Goal: Task Accomplishment & Management: Complete application form

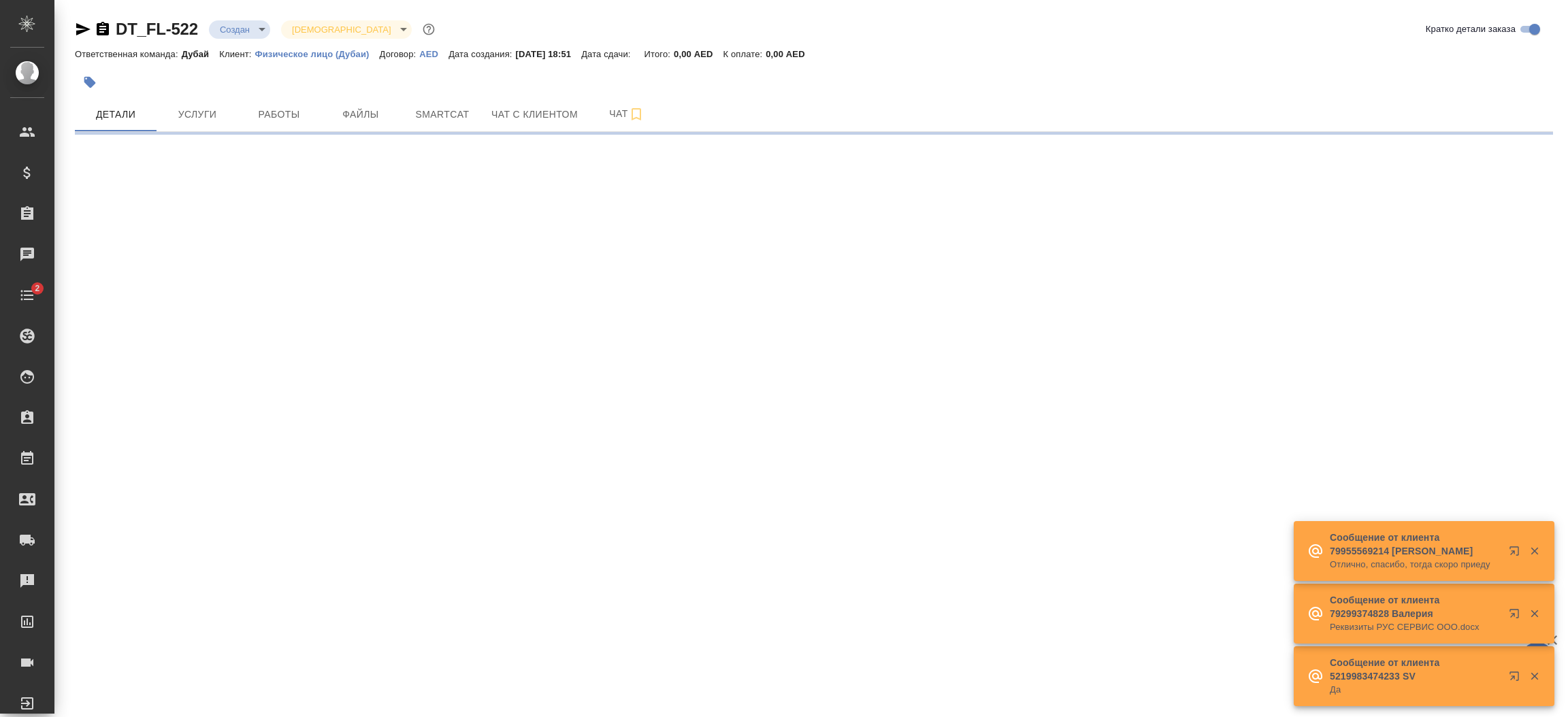
select select "RU"
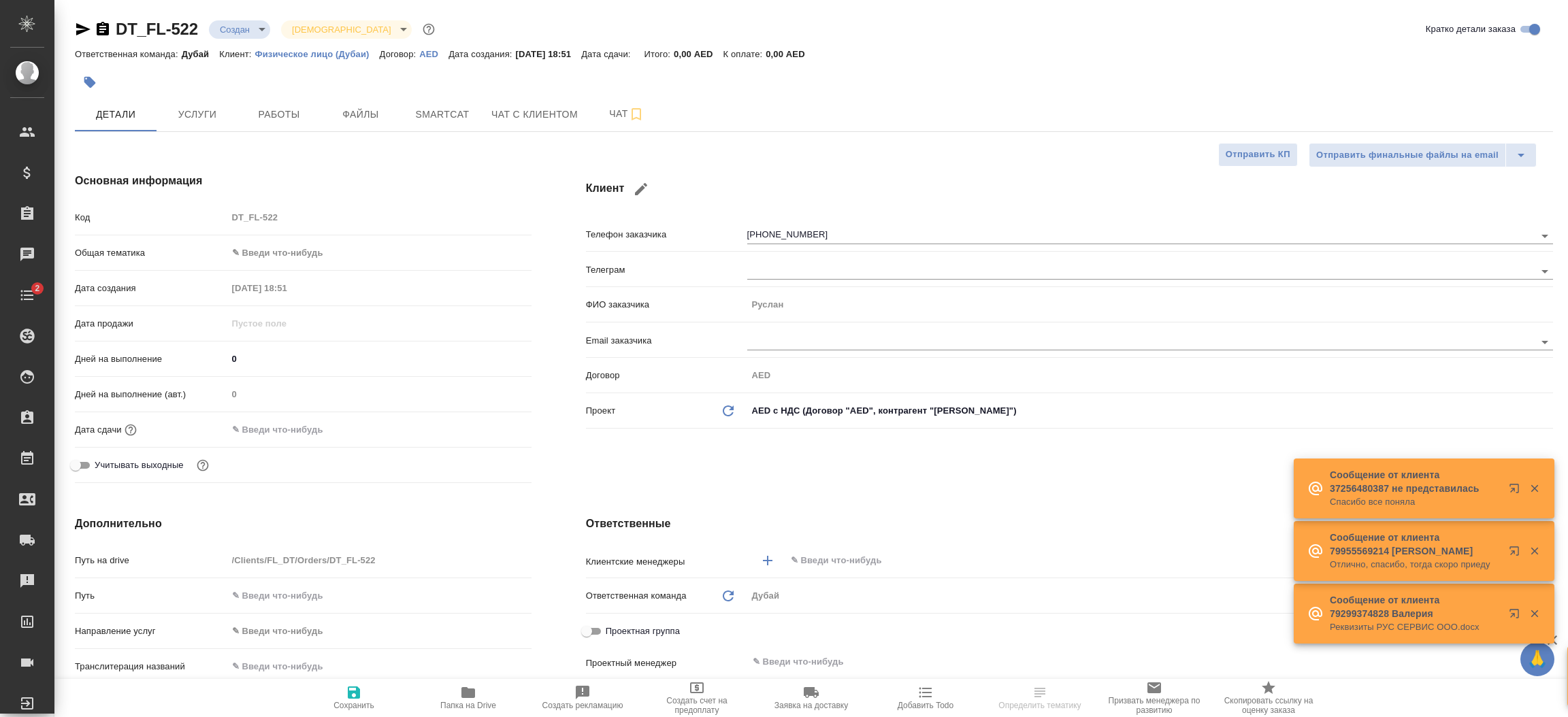
type textarea "x"
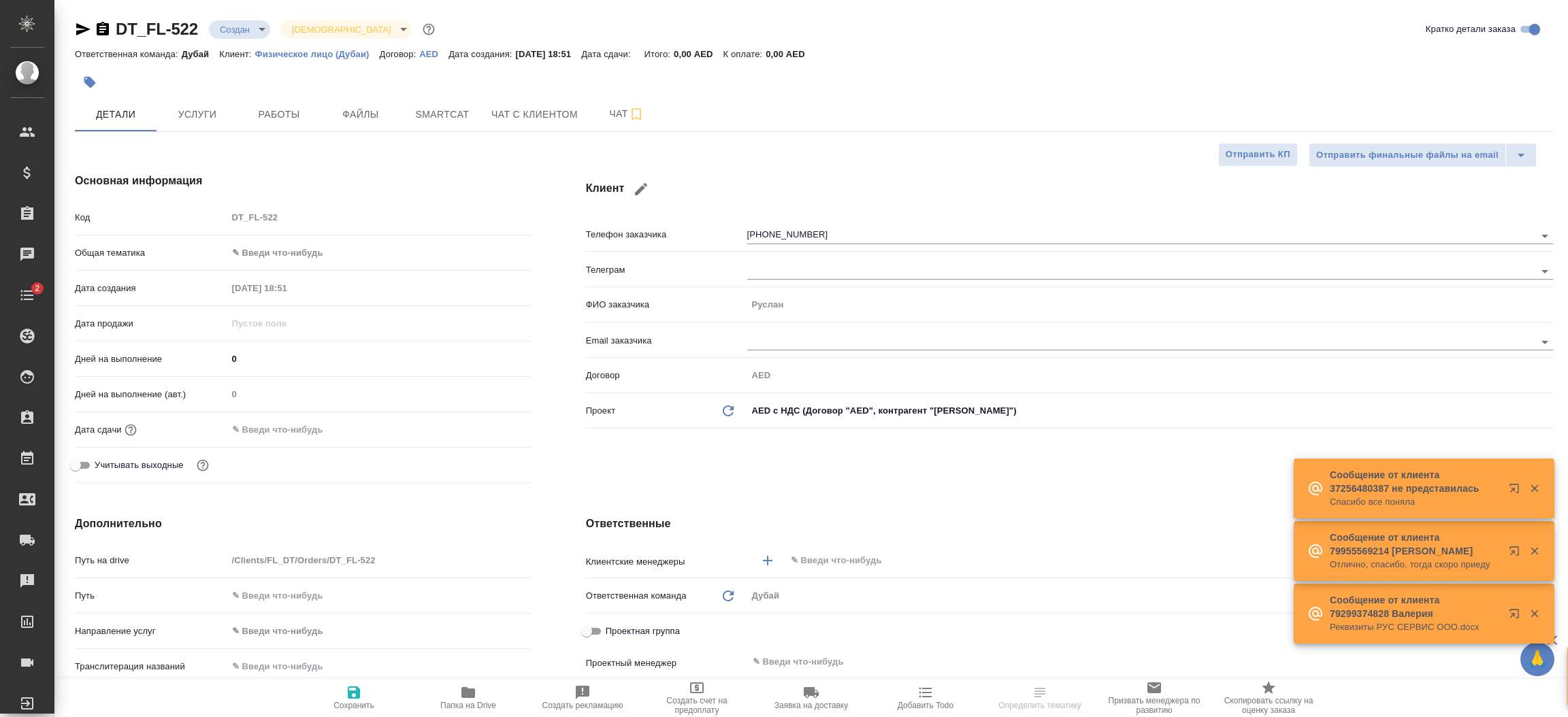
type textarea "x"
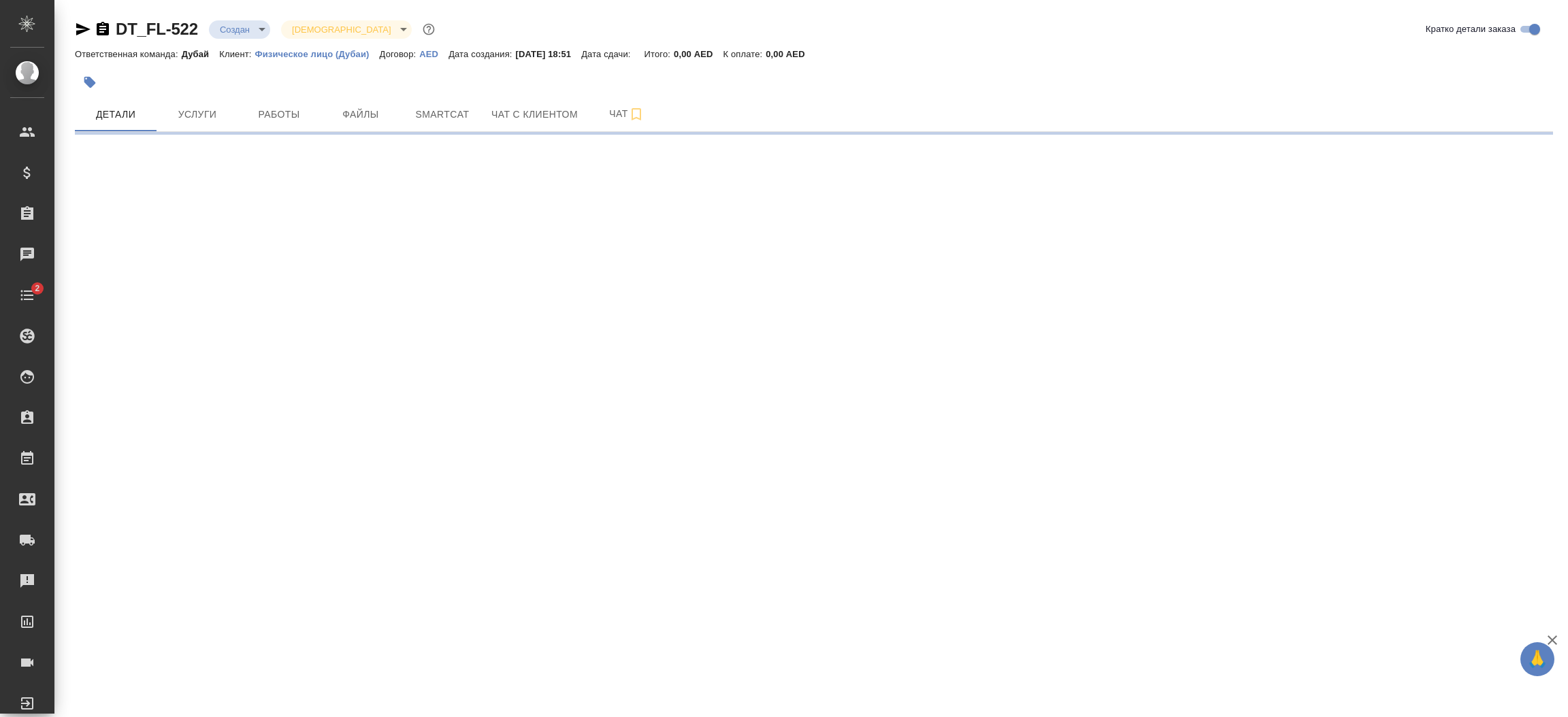
select select "RU"
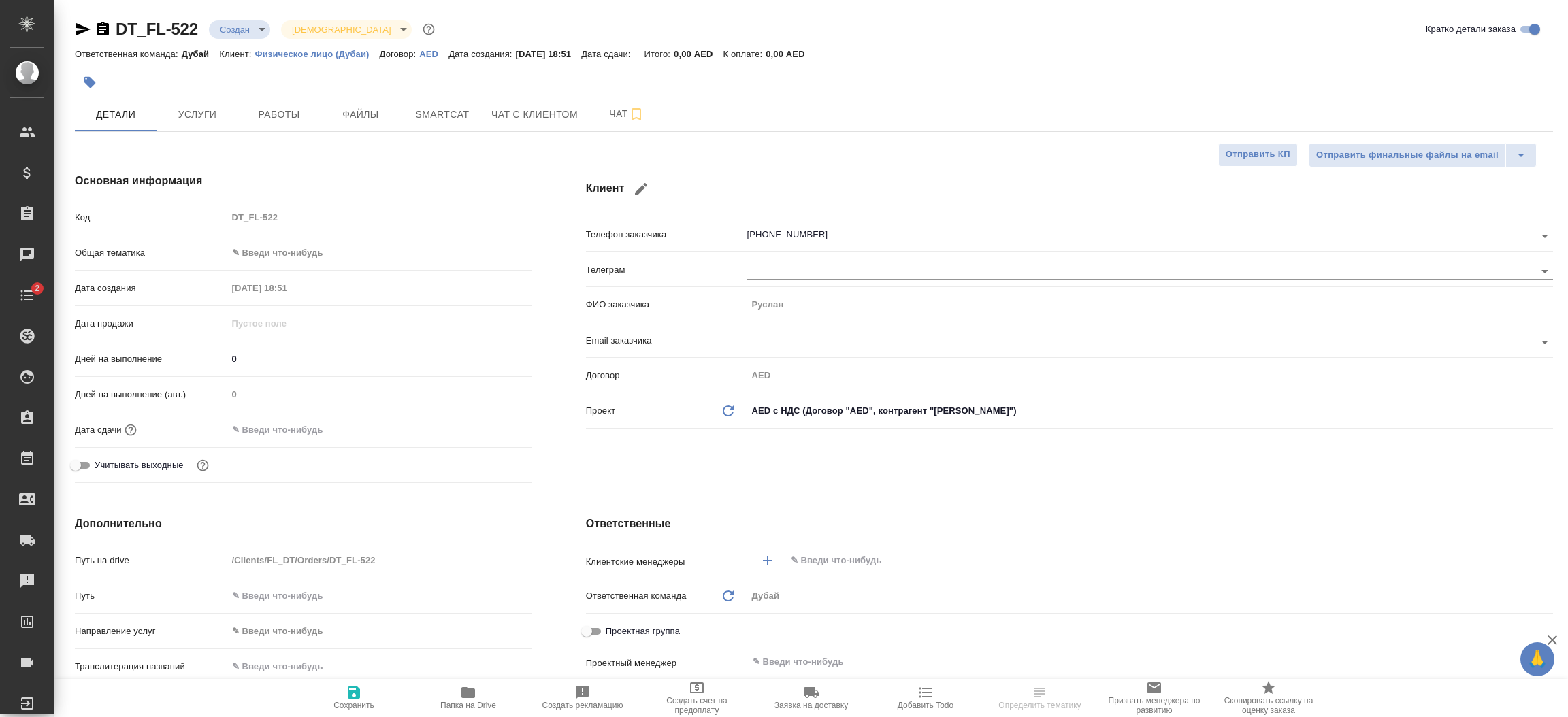
type textarea "x"
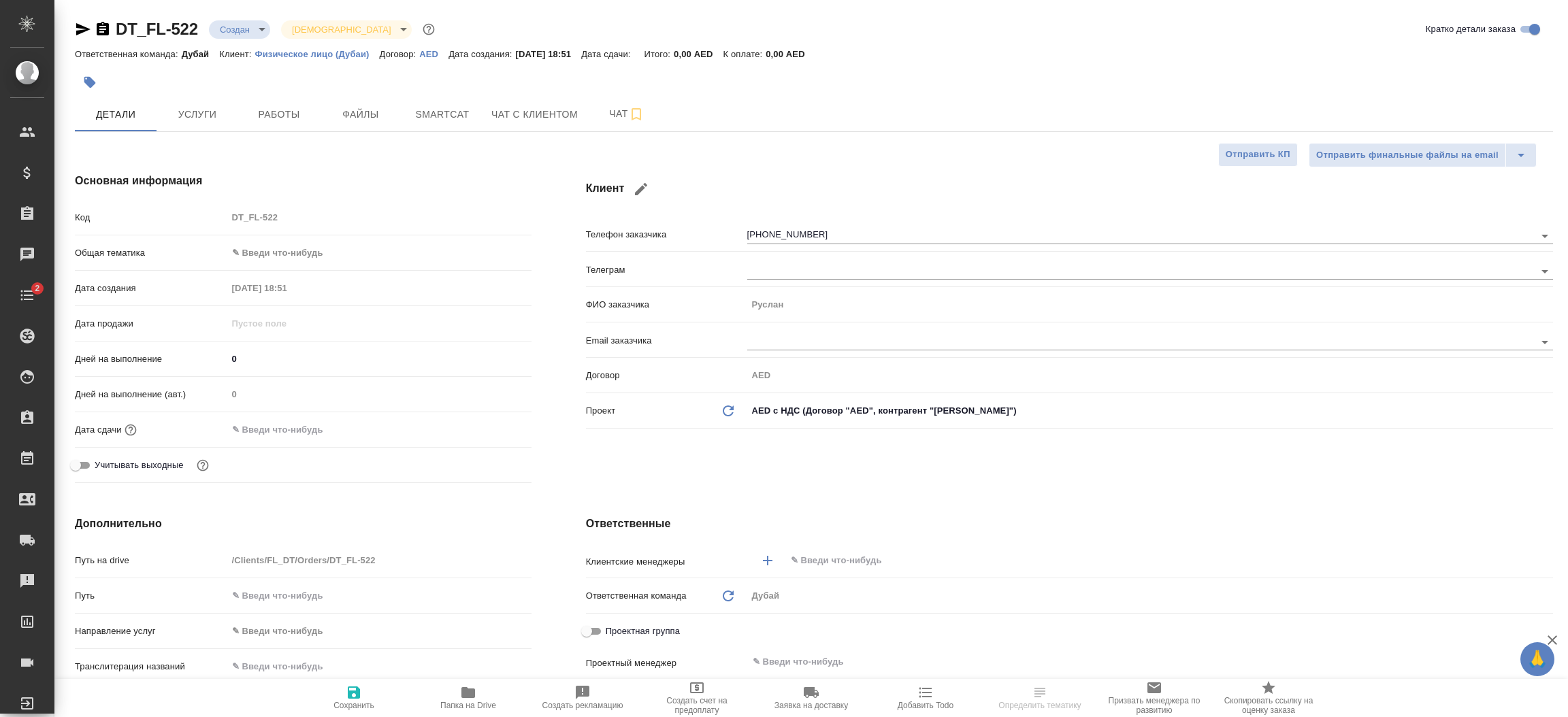
type textarea "x"
